Goal: Task Accomplishment & Management: Manage account settings

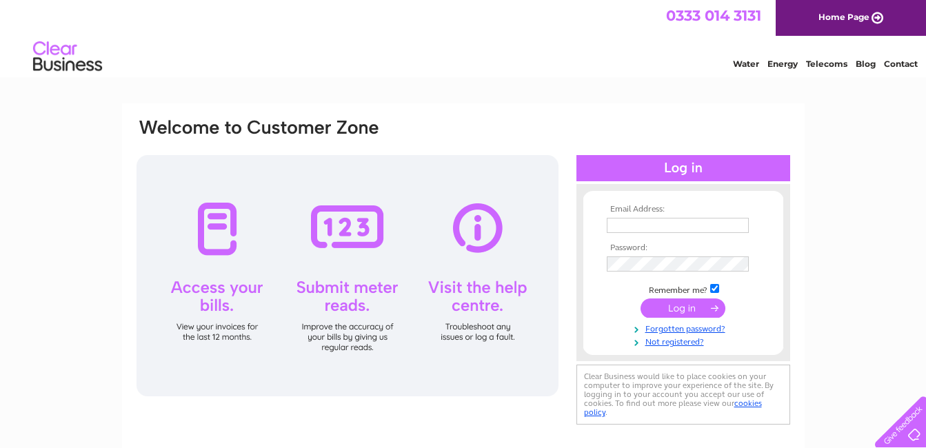
click at [643, 226] on input "text" at bounding box center [678, 225] width 142 height 15
type input "yvesshama@hotmail.com"
click at [682, 310] on input "submit" at bounding box center [683, 308] width 85 height 19
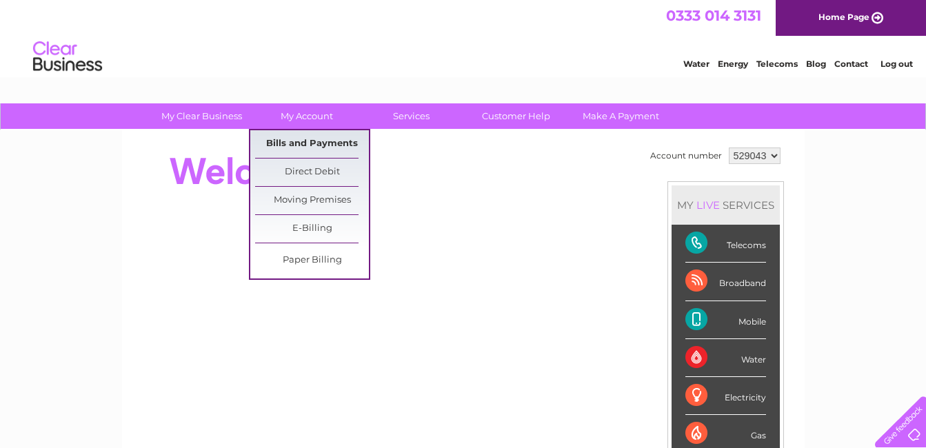
click at [301, 144] on link "Bills and Payments" at bounding box center [312, 144] width 114 height 28
click at [301, 143] on link "Bills and Payments" at bounding box center [312, 144] width 114 height 28
click at [298, 139] on link "Bills and Payments" at bounding box center [312, 144] width 114 height 28
click at [294, 141] on link "Bills and Payments" at bounding box center [312, 144] width 114 height 28
click at [293, 142] on link "Bills and Payments" at bounding box center [312, 144] width 114 height 28
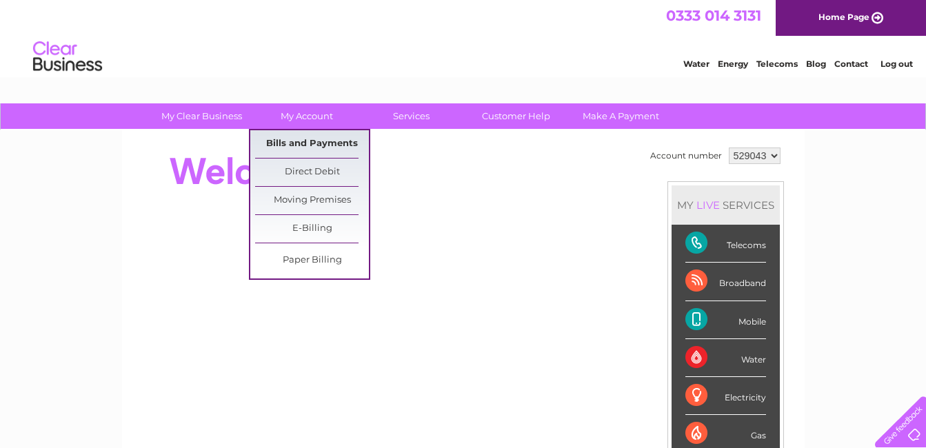
click at [286, 142] on link "Bills and Payments" at bounding box center [312, 144] width 114 height 28
click at [314, 140] on link "Bills and Payments" at bounding box center [312, 144] width 114 height 28
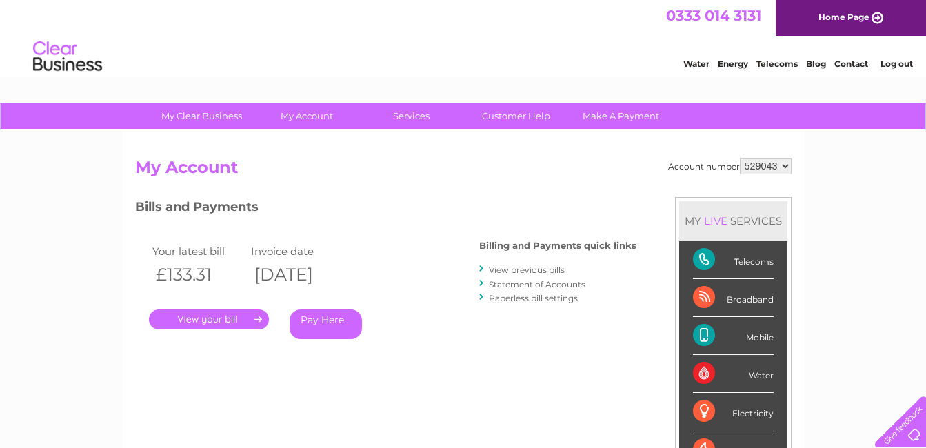
click at [224, 319] on link "." at bounding box center [209, 320] width 120 height 20
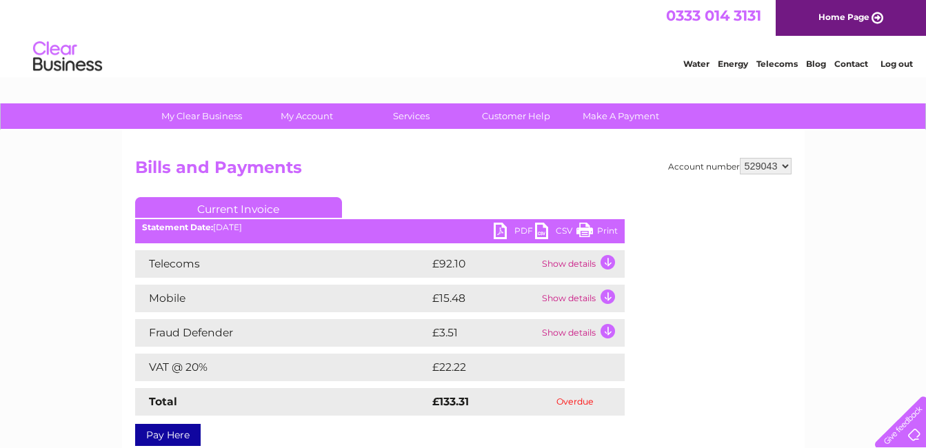
click at [567, 299] on td "Show details" at bounding box center [582, 299] width 86 height 28
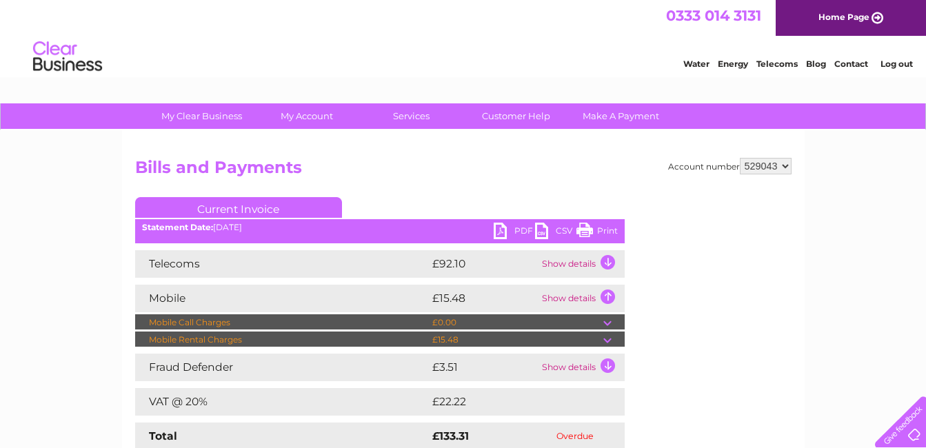
click at [610, 294] on td "Show details" at bounding box center [582, 299] width 86 height 28
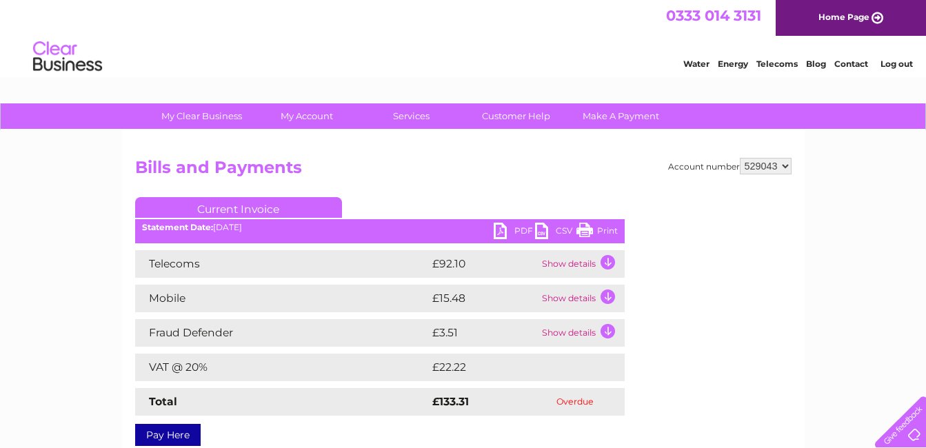
click at [610, 260] on td "Show details" at bounding box center [582, 264] width 86 height 28
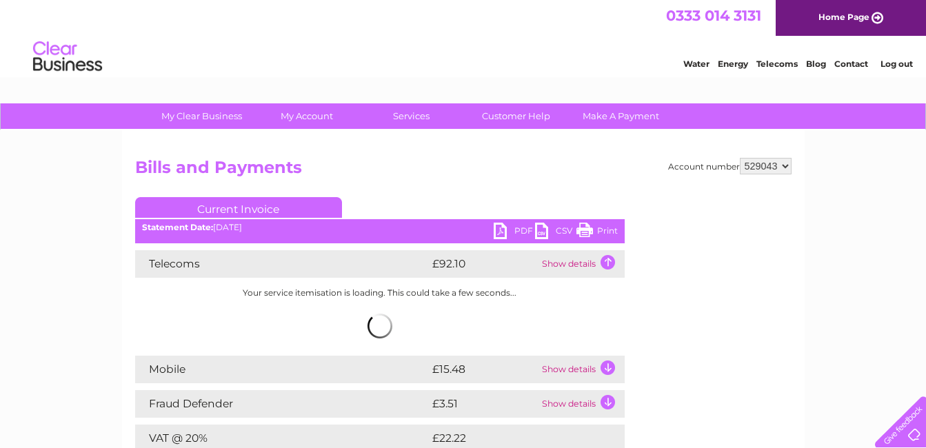
click at [886, 63] on link "Log out" at bounding box center [897, 64] width 32 height 10
click at [899, 63] on link "Log out" at bounding box center [897, 64] width 32 height 10
